Goal: Check status: Check status

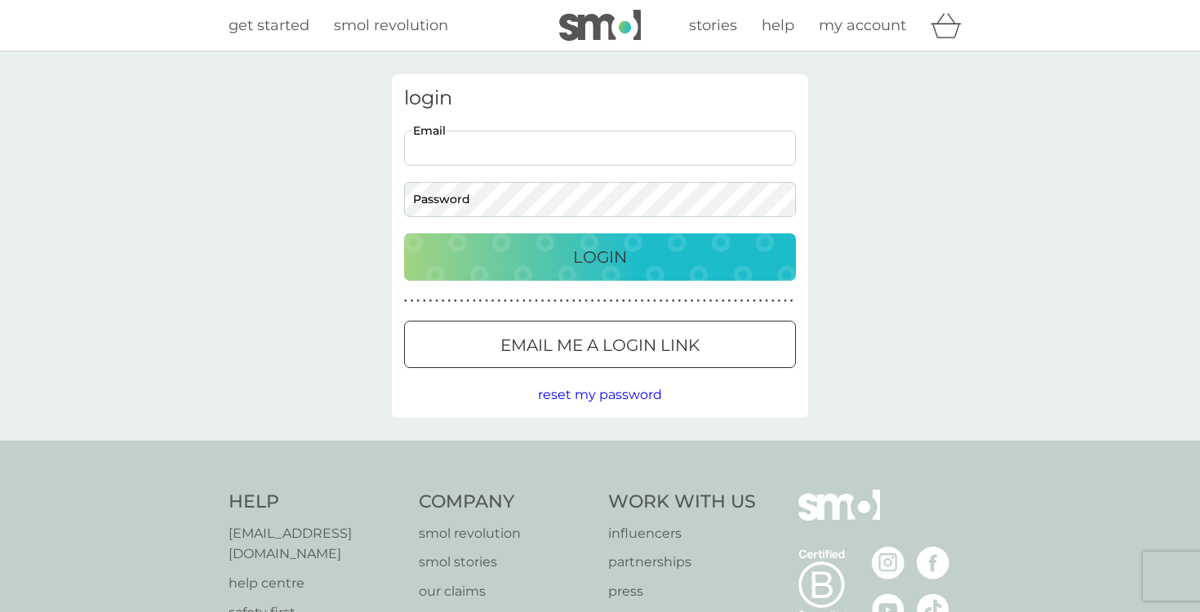
type input "[EMAIL_ADDRESS][DOMAIN_NAME]"
click at [600, 256] on button "Login" at bounding box center [600, 256] width 392 height 47
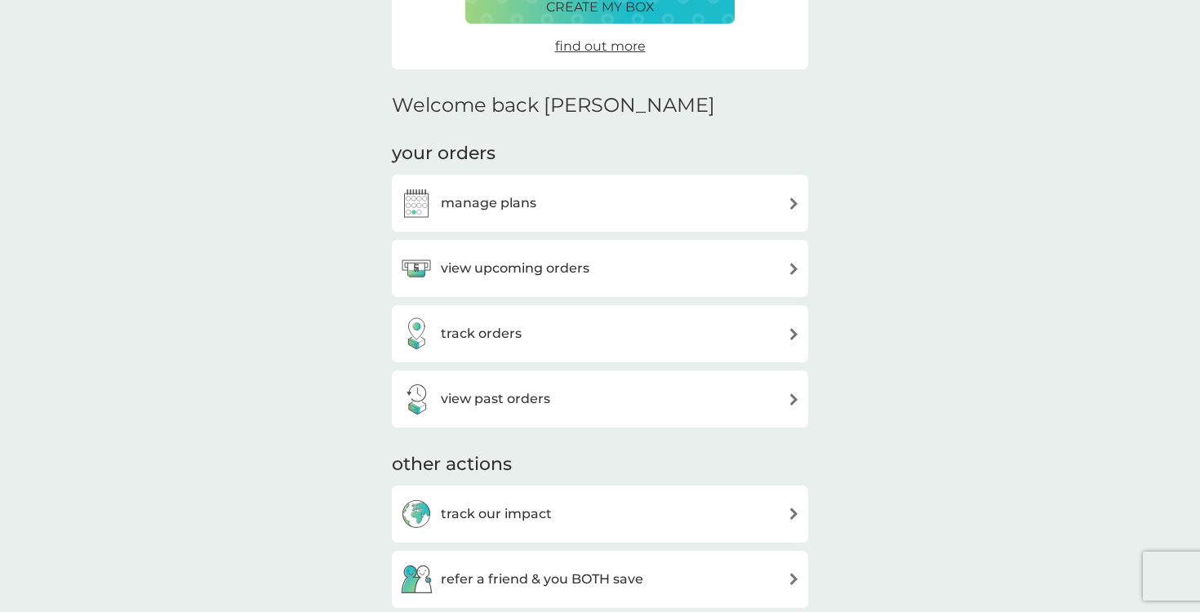
scroll to position [322, 0]
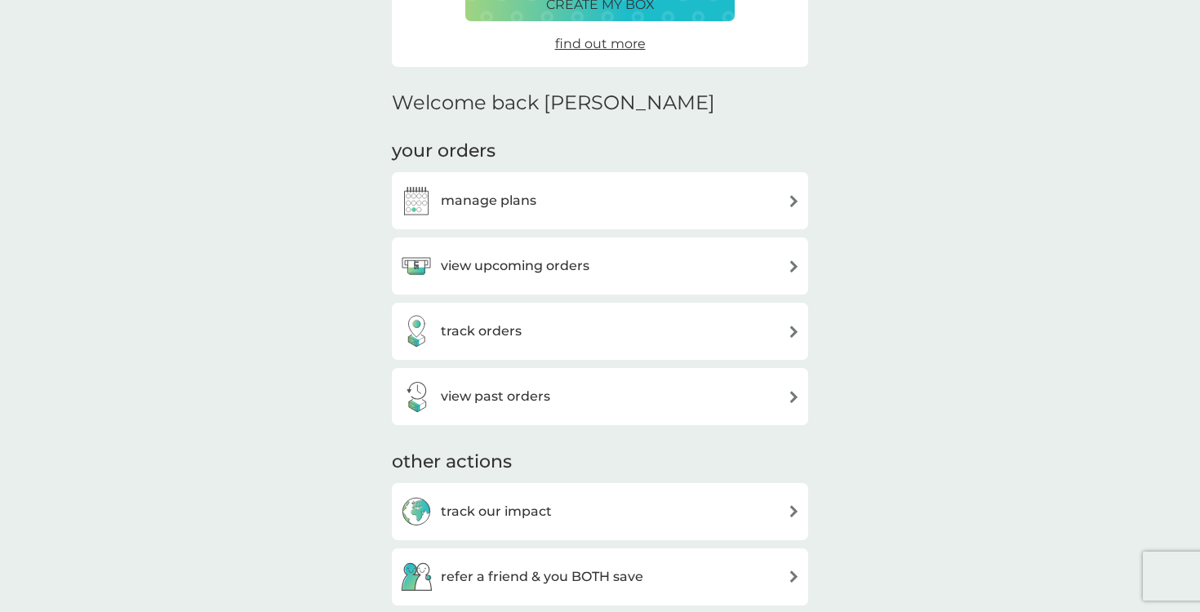
click at [651, 397] on div "view past orders" at bounding box center [600, 396] width 400 height 33
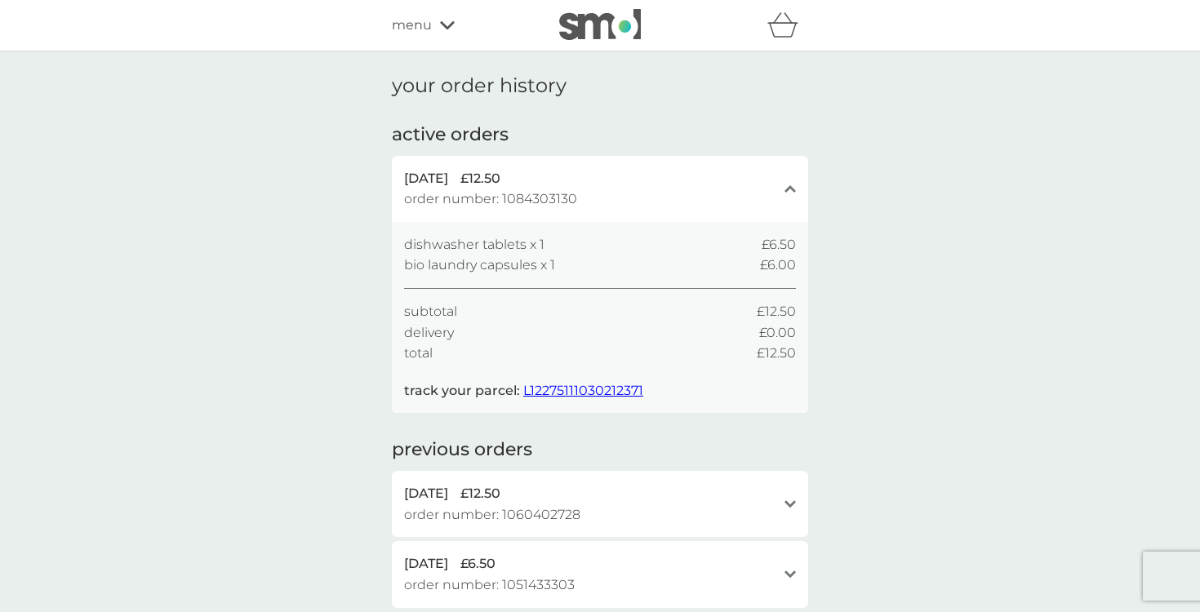
click at [604, 388] on span "L12275111030212371" at bounding box center [583, 391] width 120 height 16
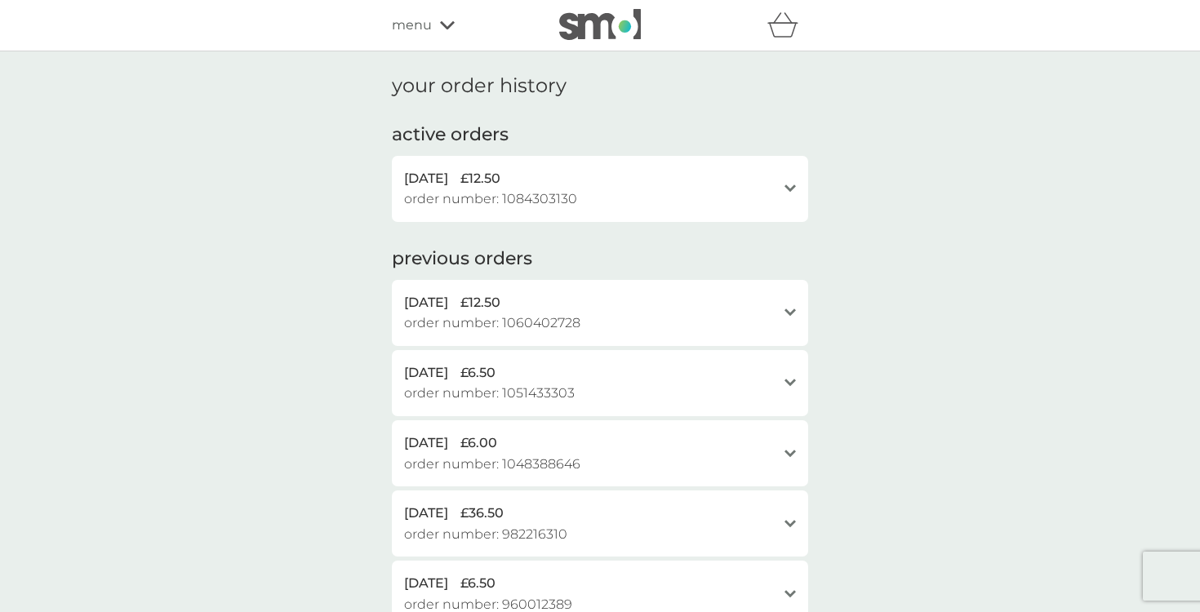
click at [687, 197] on div "[DATE] £12.50 order number: 1084303130" at bounding box center [590, 189] width 372 height 42
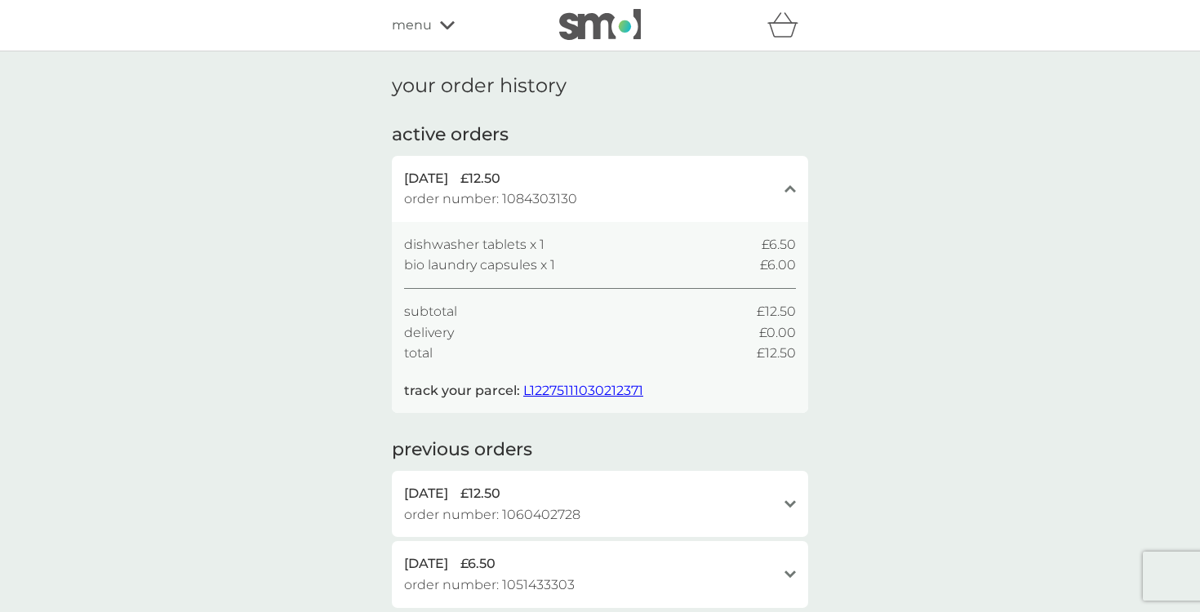
click at [694, 206] on div "[DATE] £12.50 order number: 1084303130" at bounding box center [590, 189] width 372 height 42
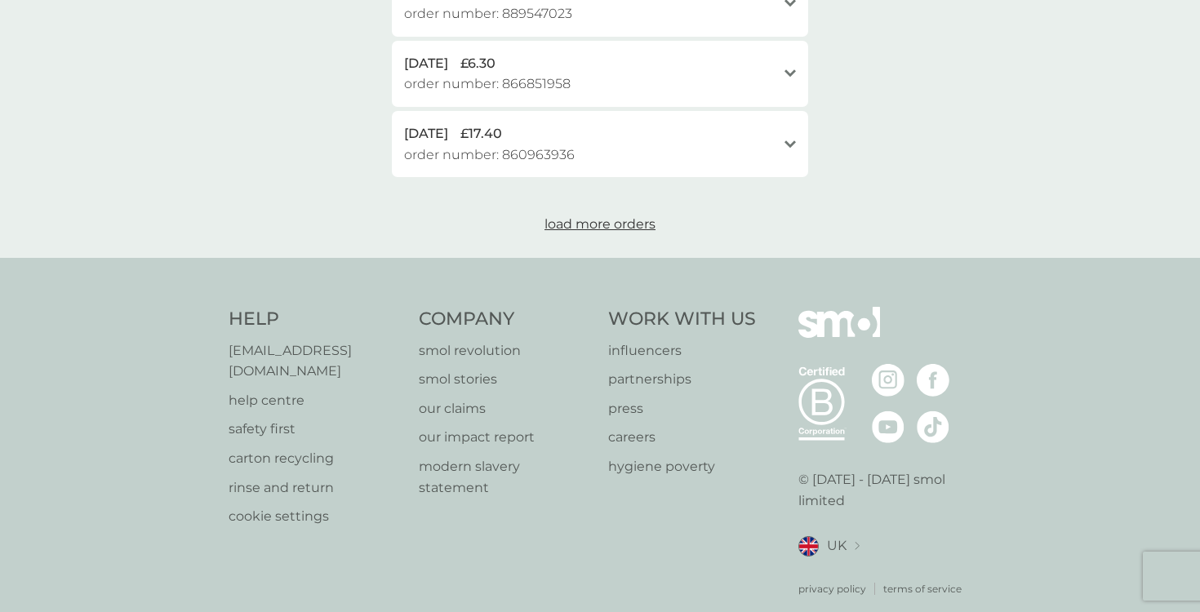
scroll to position [730, 0]
click at [316, 341] on p "[EMAIL_ADDRESS][DOMAIN_NAME]" at bounding box center [315, 362] width 174 height 42
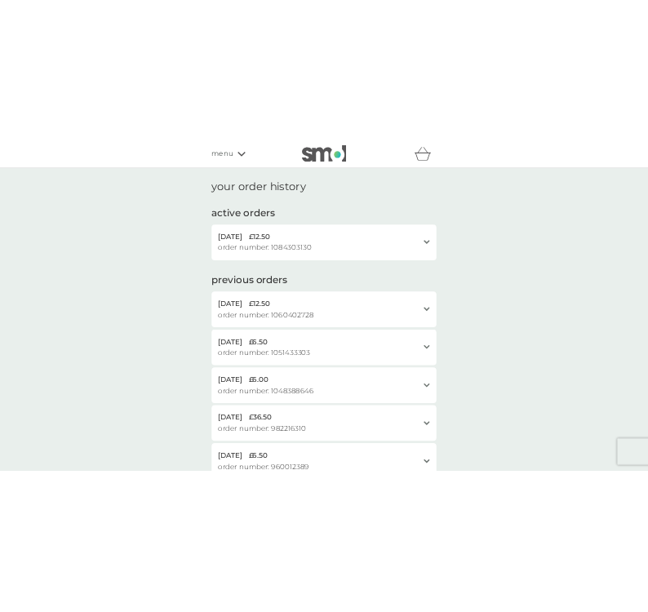
scroll to position [0, 0]
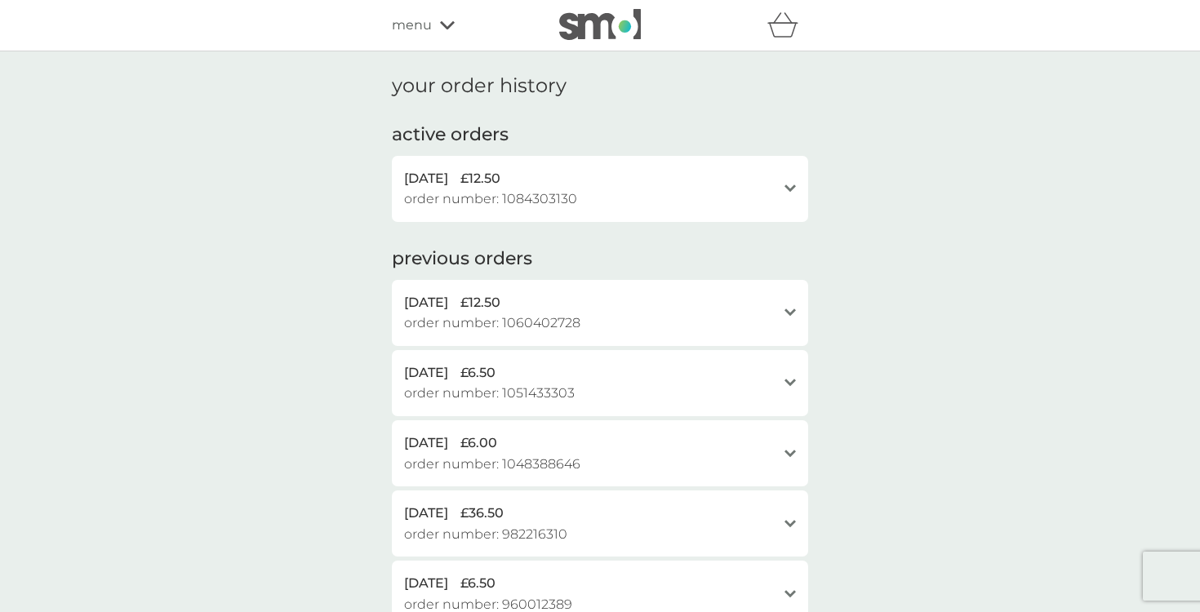
click at [523, 197] on span "order number: 1084303130" at bounding box center [490, 199] width 173 height 21
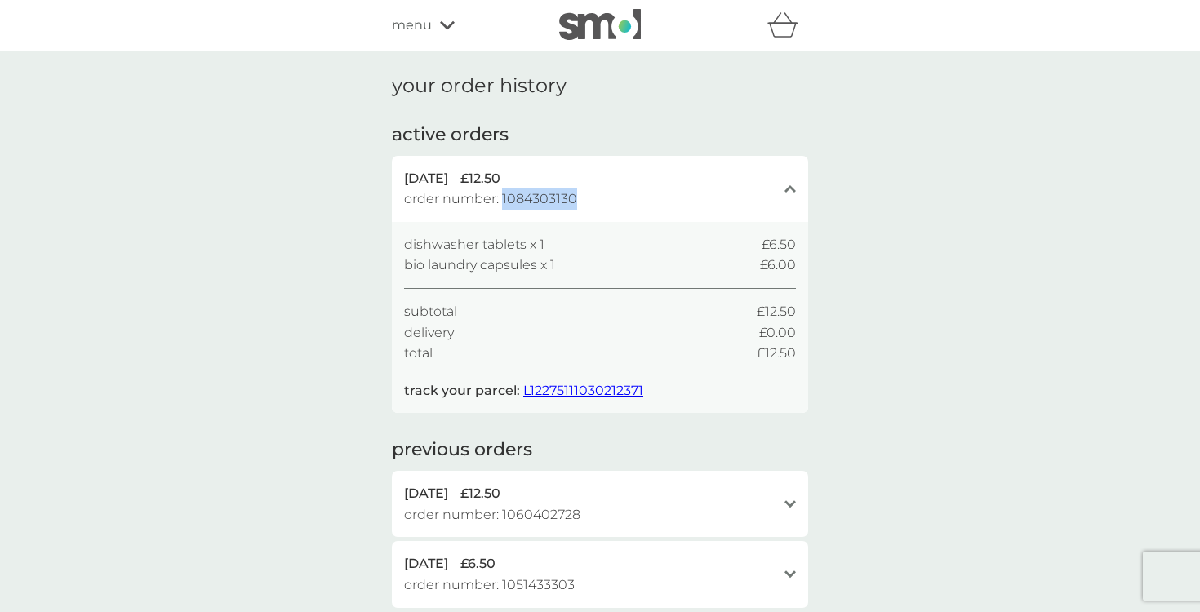
drag, startPoint x: 564, startPoint y: 199, endPoint x: 504, endPoint y: 199, distance: 60.4
click at [504, 199] on span "order number: 1084303130" at bounding box center [490, 199] width 173 height 21
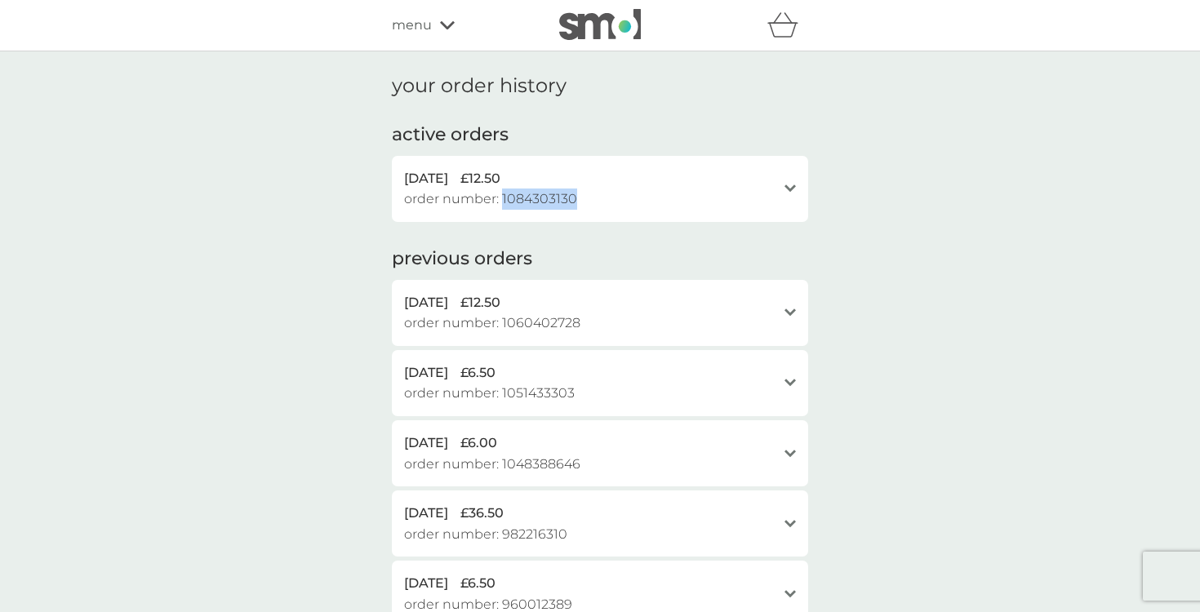
copy span "1084303130"
click at [654, 171] on div "[DATE] £12.50" at bounding box center [590, 178] width 372 height 21
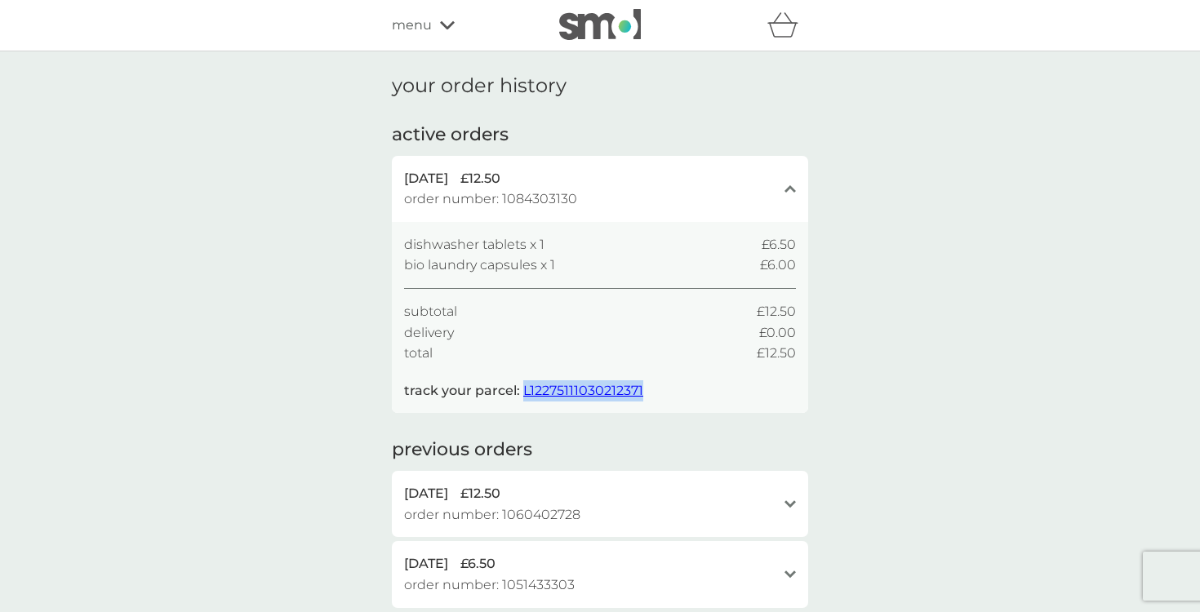
drag, startPoint x: 656, startPoint y: 385, endPoint x: 521, endPoint y: 388, distance: 135.5
click at [521, 388] on div "dishwasher tablets x 1 £6.50 bio laundry capsules x 1 £6.00 subtotal £12.50 del…" at bounding box center [600, 317] width 392 height 167
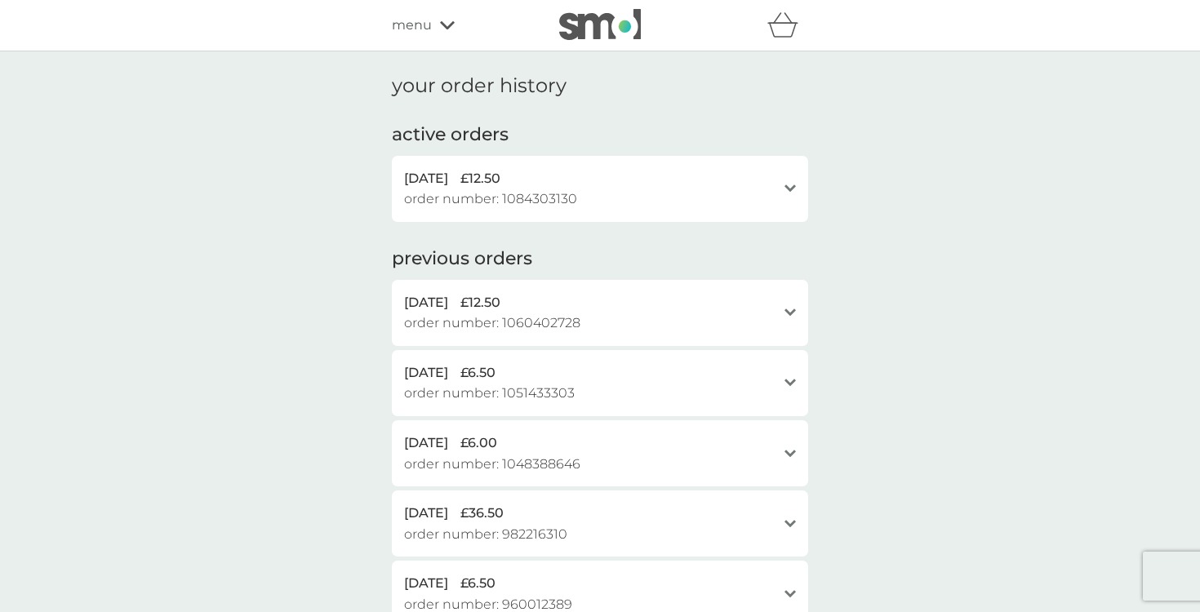
click at [580, 191] on div "[DATE] £12.50 order number: 1084303130" at bounding box center [590, 189] width 372 height 42
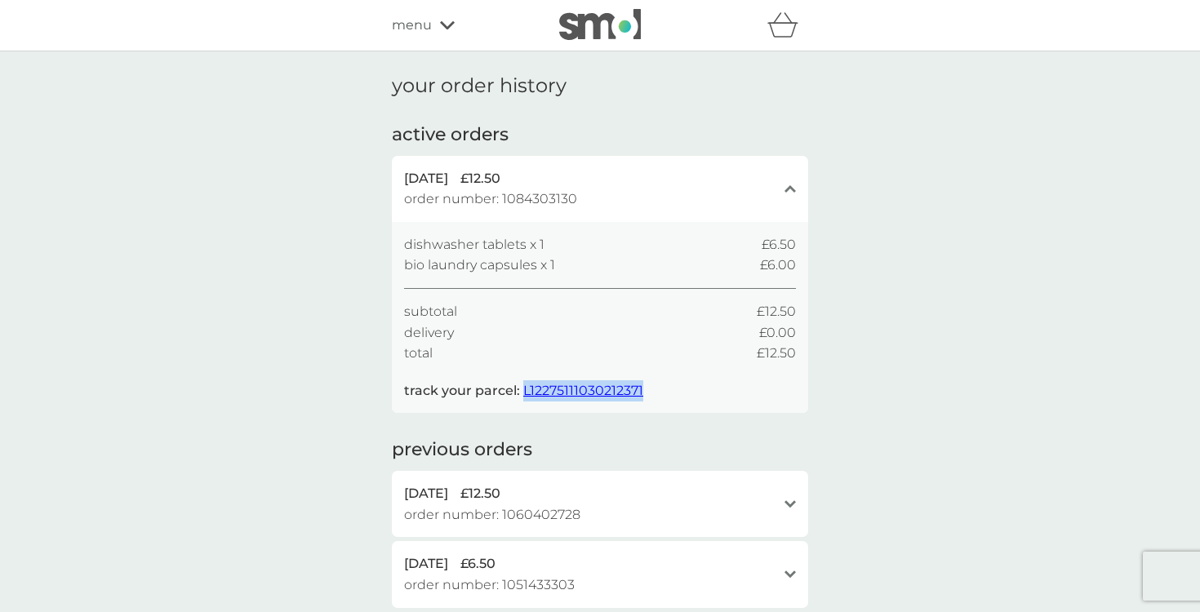
drag, startPoint x: 654, startPoint y: 387, endPoint x: 521, endPoint y: 388, distance: 132.2
click at [521, 388] on div "dishwasher tablets x 1 £6.50 bio laundry capsules x 1 £6.00 subtotal £12.50 del…" at bounding box center [600, 317] width 392 height 167
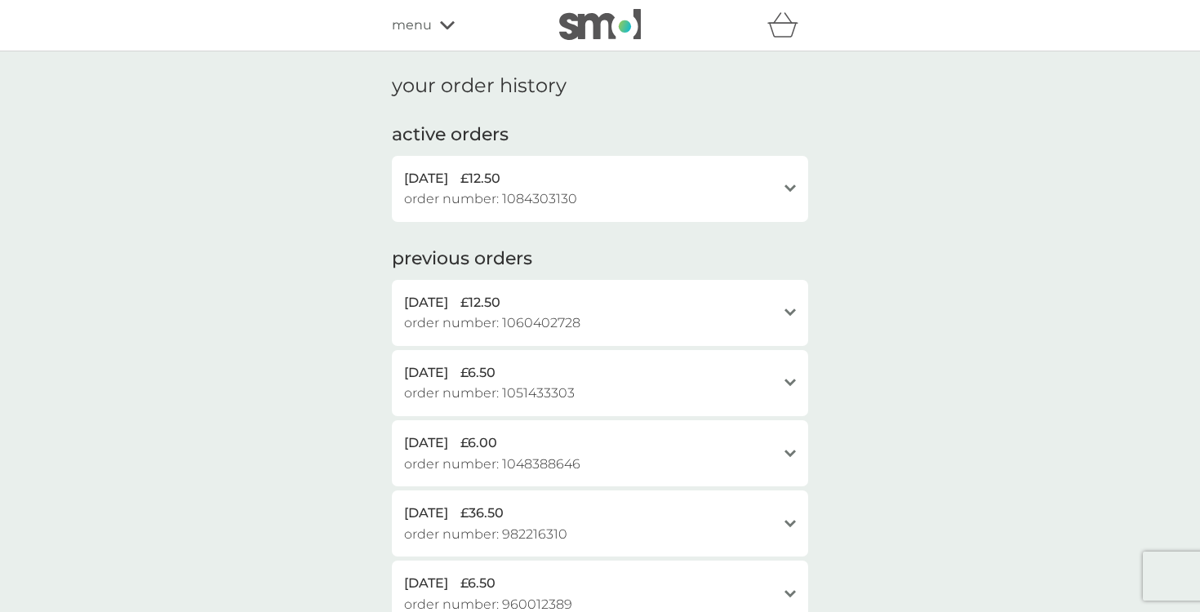
click at [616, 204] on div "[DATE] £12.50 order number: 1084303130" at bounding box center [590, 189] width 372 height 42
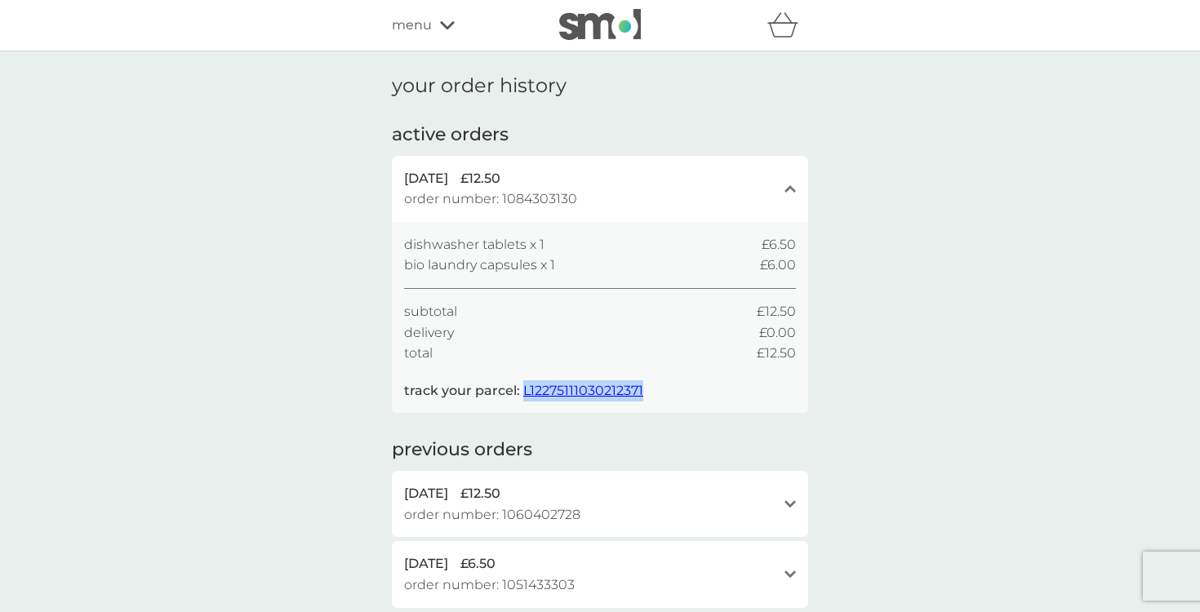
drag, startPoint x: 646, startPoint y: 388, endPoint x: 520, endPoint y: 384, distance: 125.8
click at [520, 384] on div "dishwasher tablets x 1 £6.50 bio laundry capsules x 1 £6.00 subtotal £12.50 del…" at bounding box center [600, 317] width 392 height 167
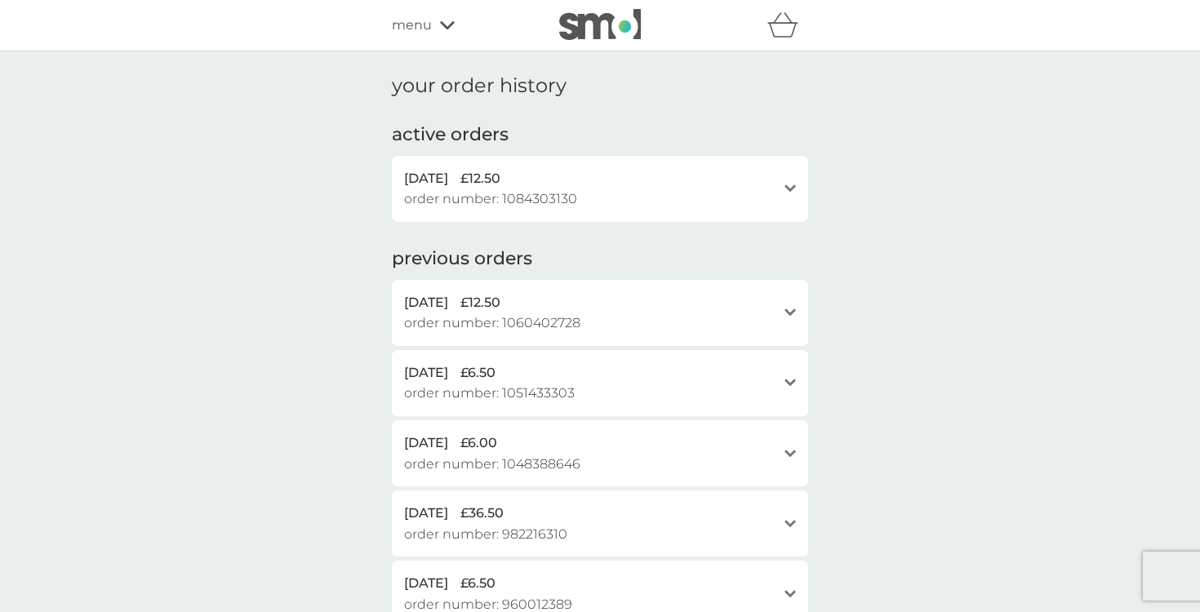
click at [559, 151] on div "active orders [DATE] £12.50 order number: 1084303130 open dishwasher tablets x …" at bounding box center [600, 172] width 416 height 100
click at [574, 112] on div "your order history active orders [DATE] £12.50 order number: 1084303130 open di…" at bounding box center [600, 520] width 416 height 892
click at [566, 173] on div "[DATE] £12.50" at bounding box center [590, 178] width 372 height 21
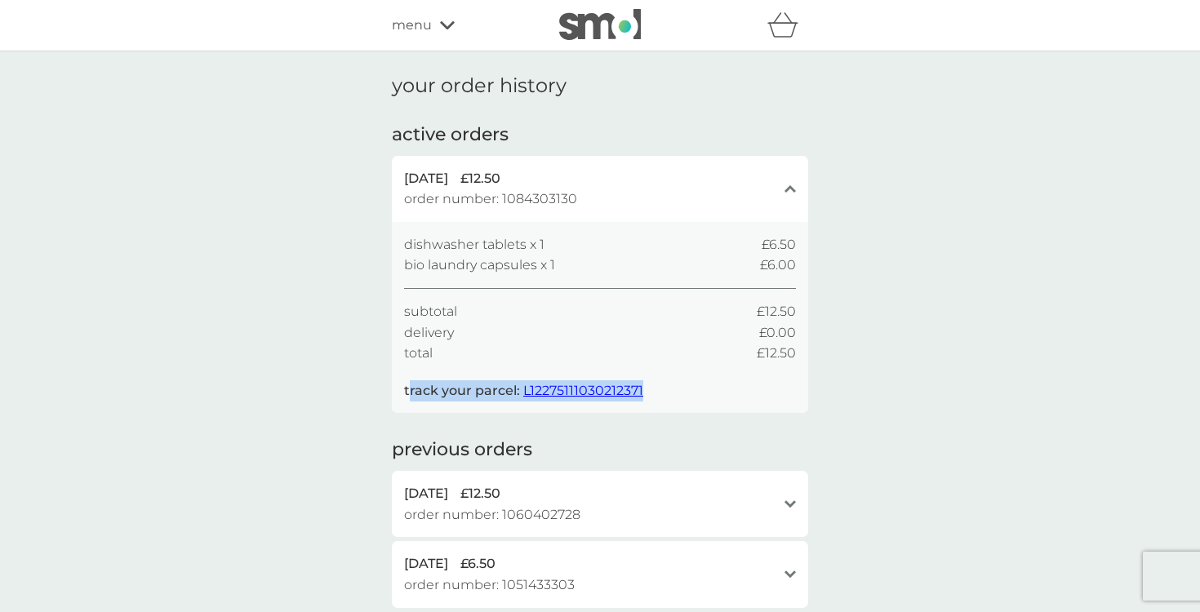
copy p "rack your parcel: L12275111030212371"
drag, startPoint x: 409, startPoint y: 387, endPoint x: 649, endPoint y: 393, distance: 240.0
click at [649, 393] on div "dishwasher tablets x 1 £6.50 bio laundry capsules x 1 £6.00 subtotal £12.50 del…" at bounding box center [600, 317] width 392 height 167
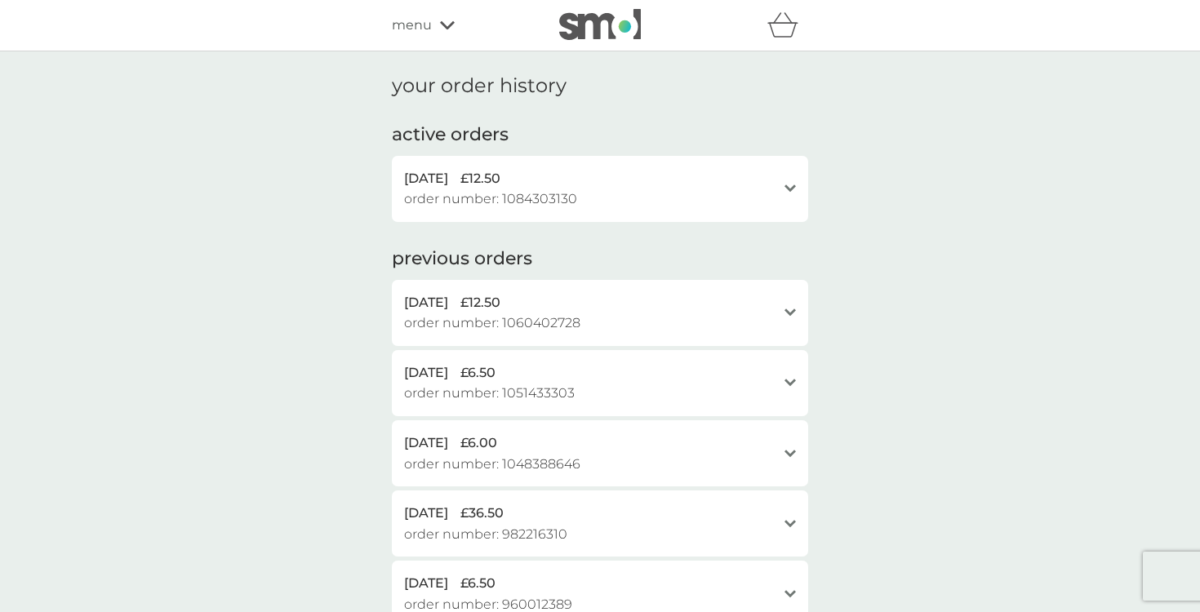
click at [721, 179] on div "[DATE] £12.50" at bounding box center [590, 178] width 372 height 21
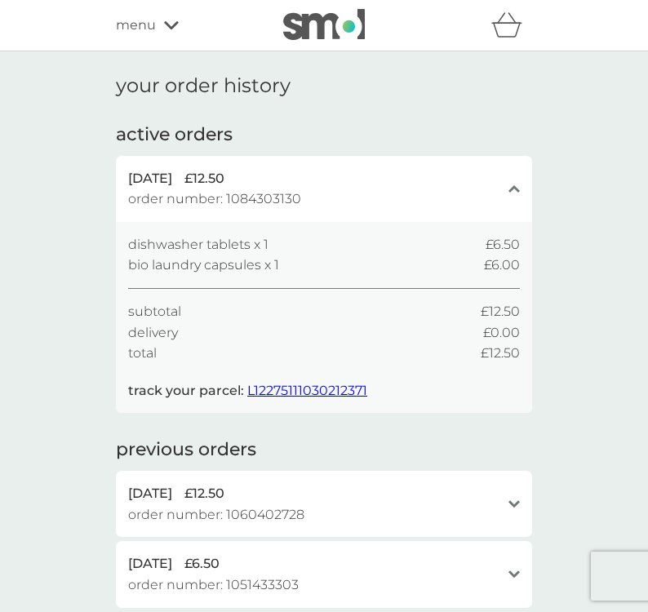
click at [279, 383] on span "L12275111030212371" at bounding box center [307, 391] width 120 height 16
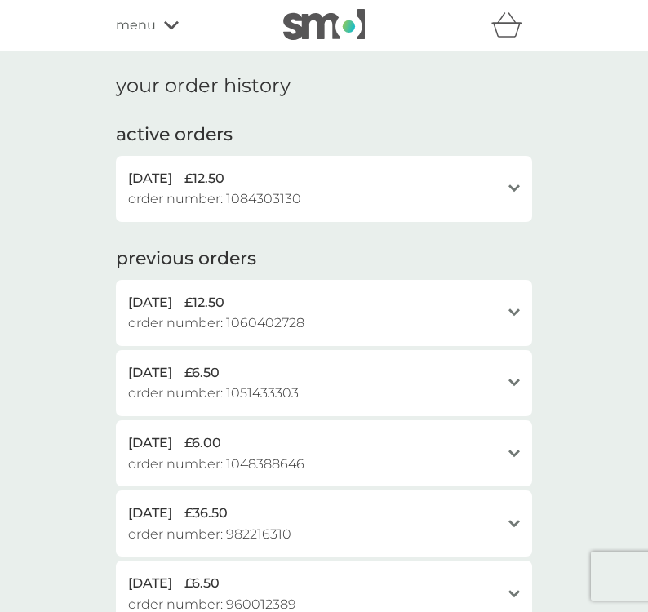
click at [224, 184] on span "£12.50" at bounding box center [204, 178] width 40 height 21
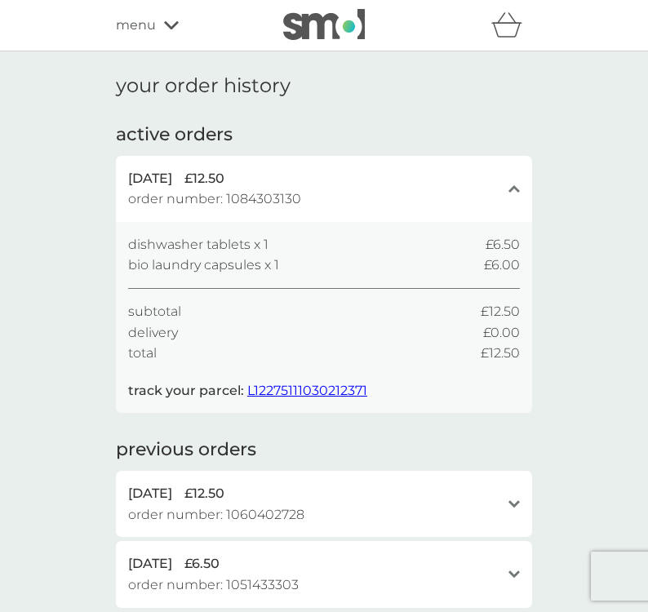
click at [511, 28] on icon "basket" at bounding box center [506, 24] width 31 height 25
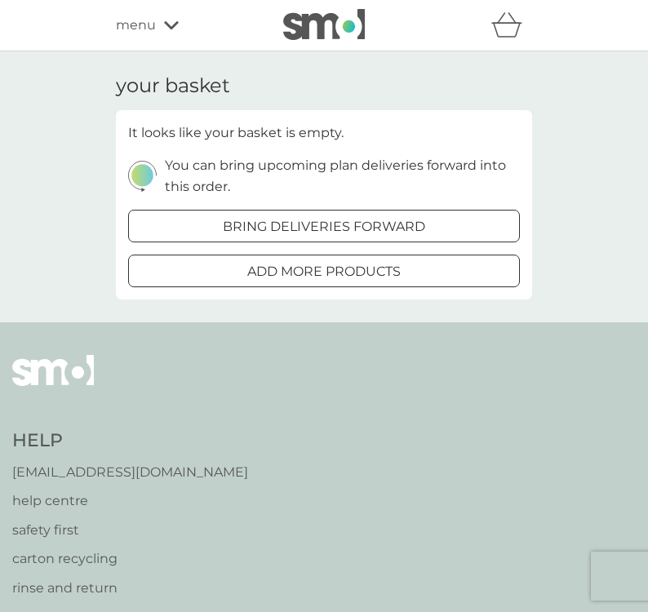
click at [152, 29] on span "menu" at bounding box center [136, 25] width 40 height 21
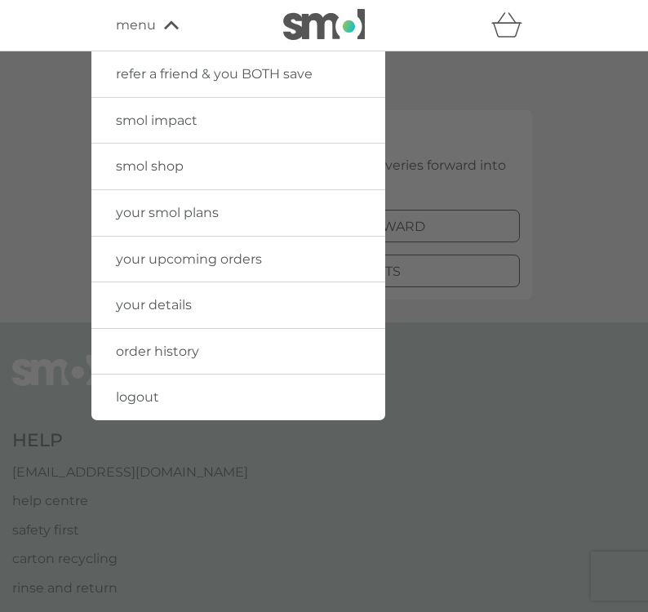
click at [197, 297] on link "your details" at bounding box center [238, 305] width 294 height 46
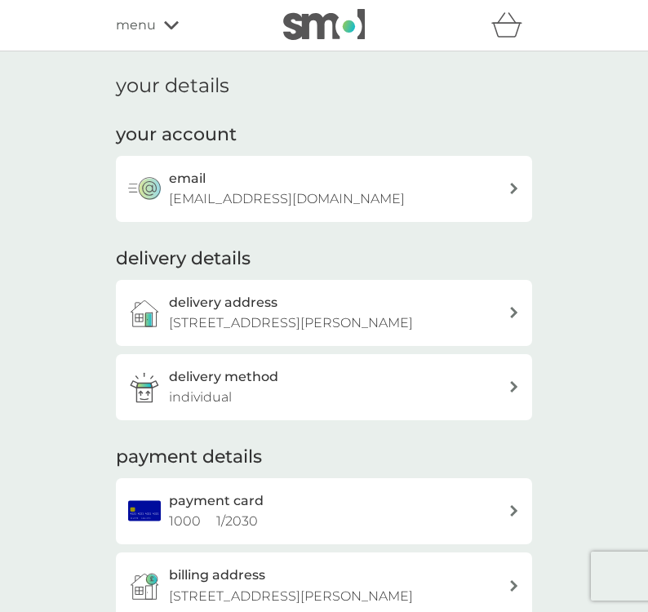
click at [302, 208] on div "email [EMAIL_ADDRESS][DOMAIN_NAME]" at bounding box center [324, 189] width 416 height 66
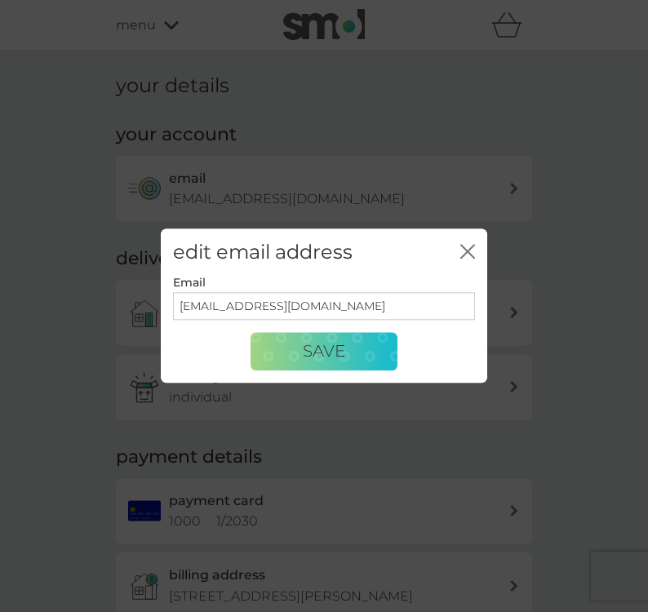
click at [362, 184] on div "edit email address close Email [EMAIL_ADDRESS][DOMAIN_NAME] Save" at bounding box center [324, 306] width 648 height 612
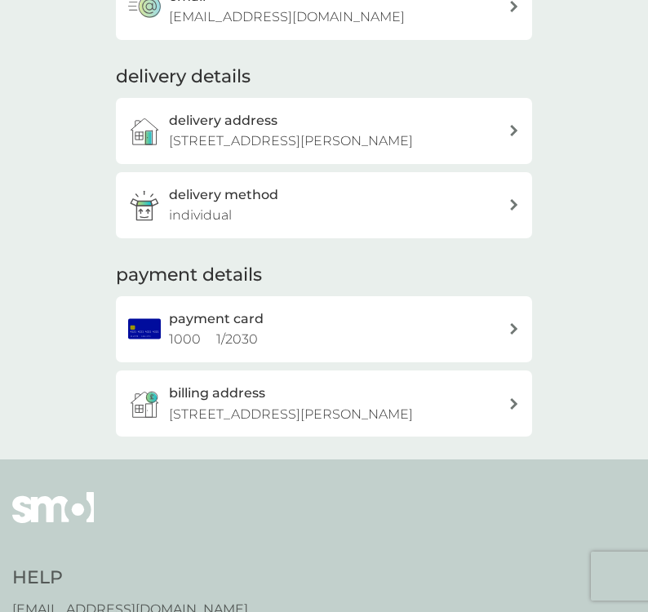
scroll to position [185, 0]
